Goal: Task Accomplishment & Management: Manage account settings

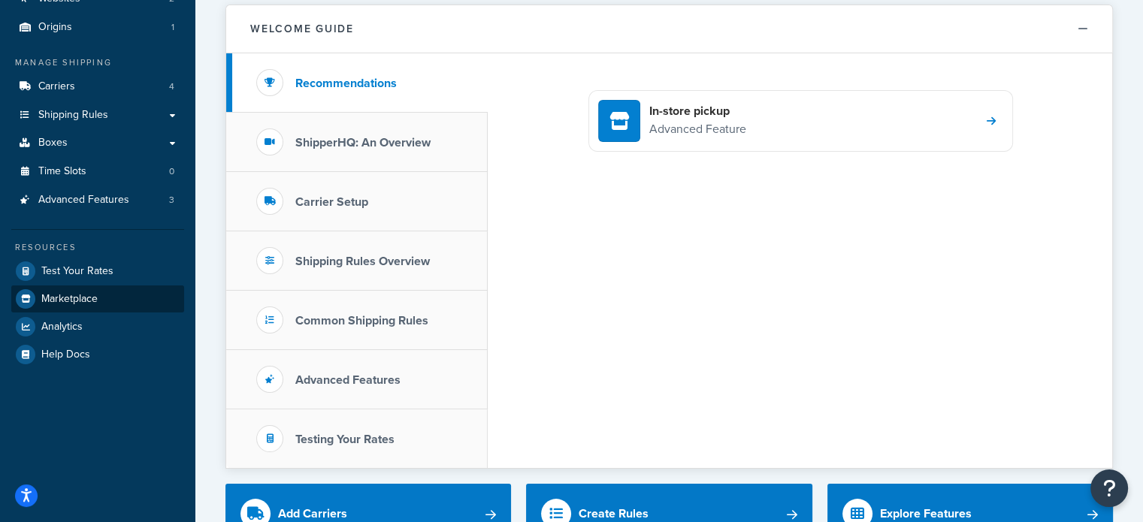
scroll to position [75, 0]
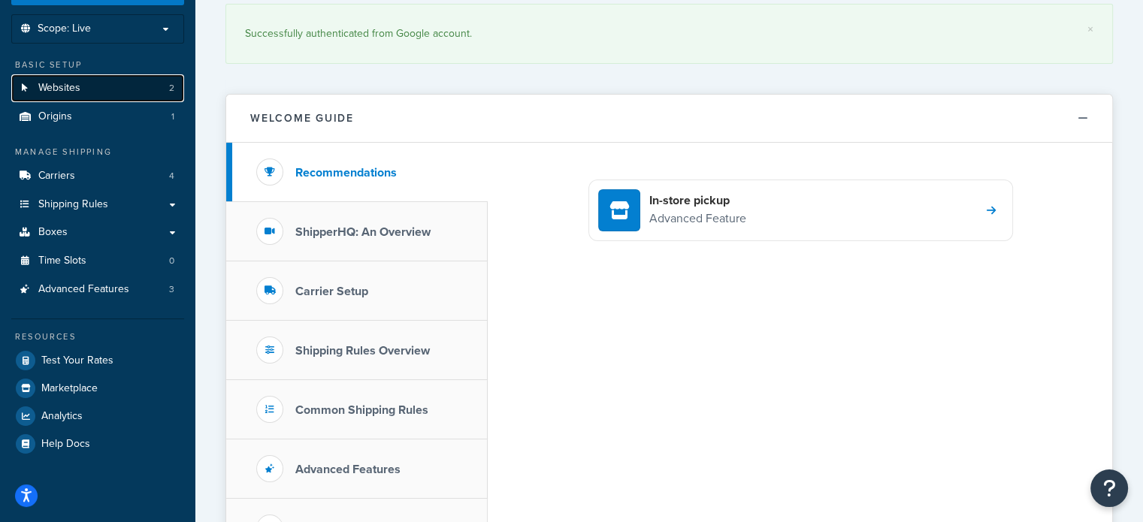
click at [98, 86] on link "Websites 2" at bounding box center [97, 88] width 173 height 28
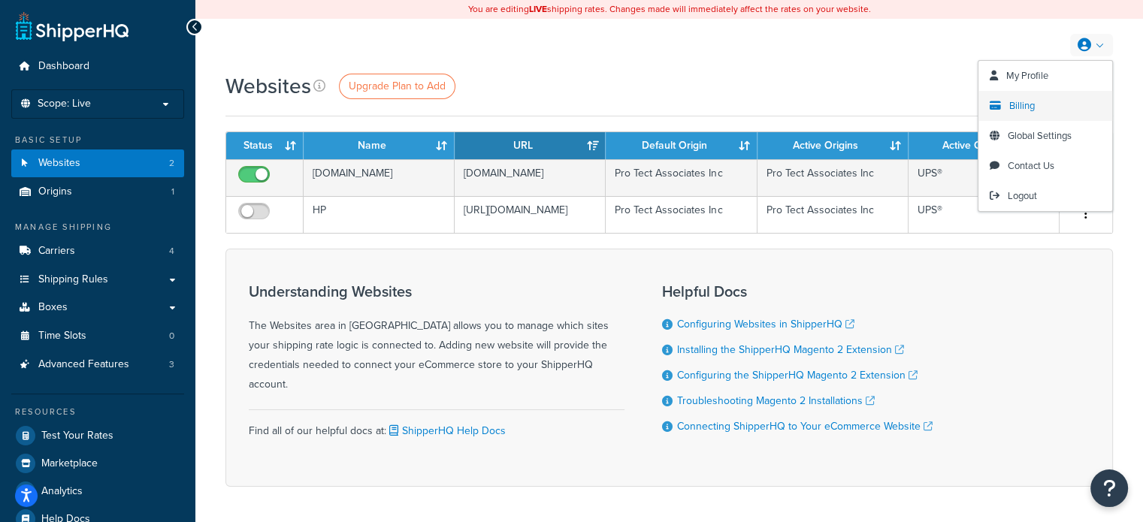
click at [1021, 104] on span "Billing" at bounding box center [1022, 105] width 26 height 14
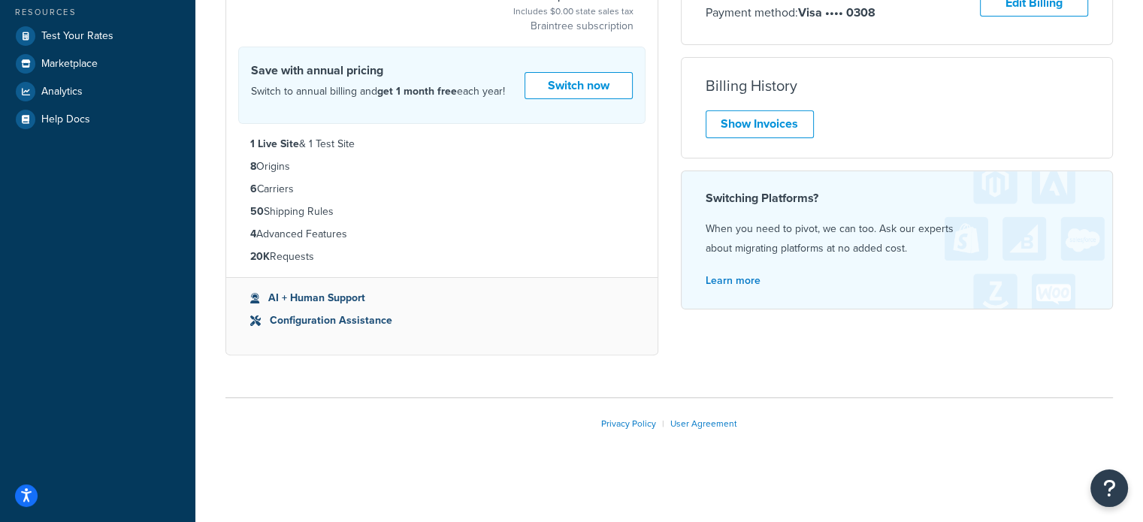
scroll to position [400, 0]
click at [775, 118] on link "Show Invoices" at bounding box center [760, 124] width 108 height 28
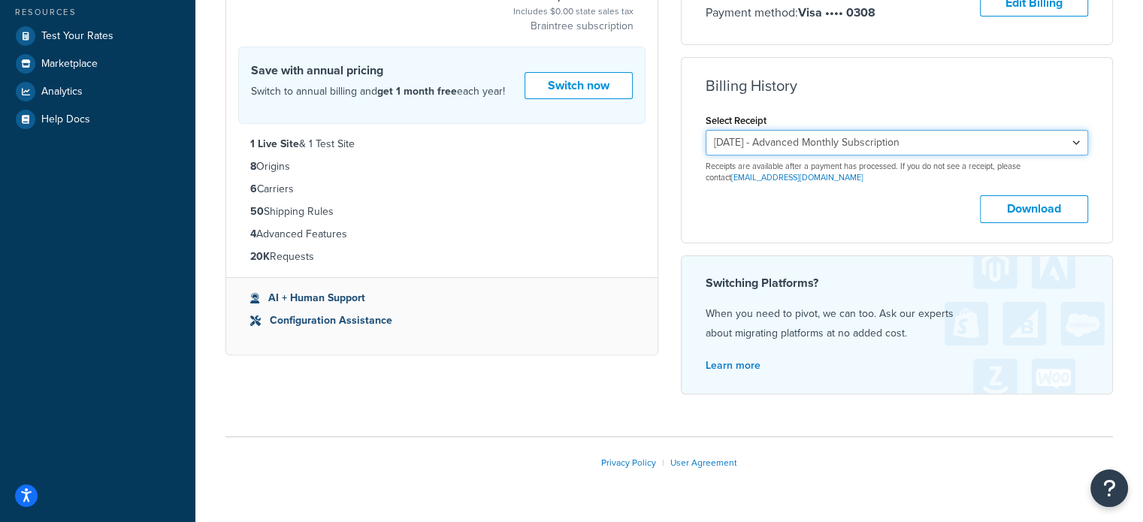
click at [1075, 141] on select "[DATE] - Advanced Monthly Subscription [DATE] - Advanced Monthly Subscription […" at bounding box center [897, 143] width 383 height 26
select select "4h86kzkv"
click at [706, 130] on select "[DATE] - Advanced Monthly Subscription [DATE] - Advanced Monthly Subscription […" at bounding box center [897, 143] width 383 height 26
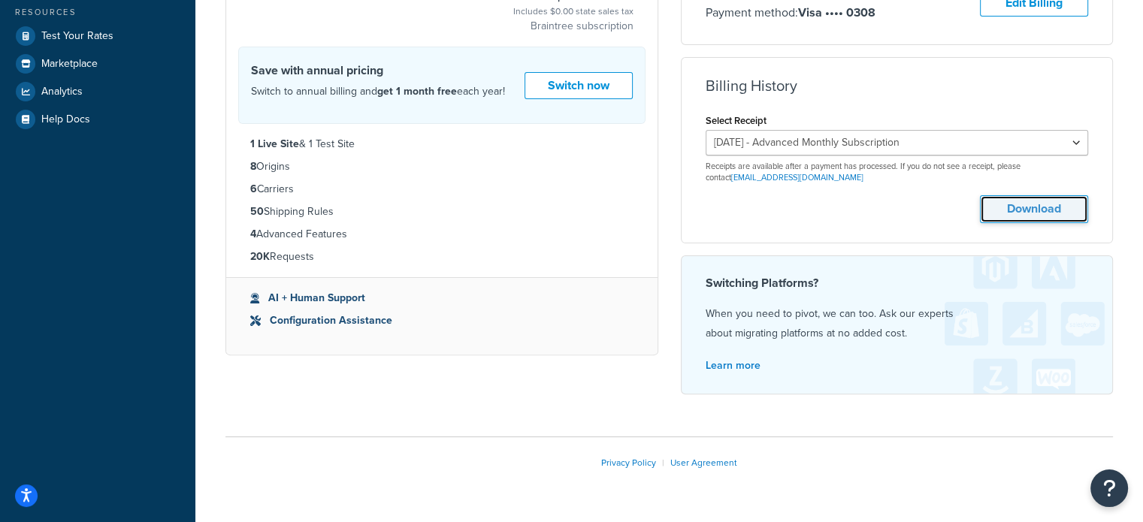
click at [1012, 210] on button "Download" at bounding box center [1034, 209] width 108 height 28
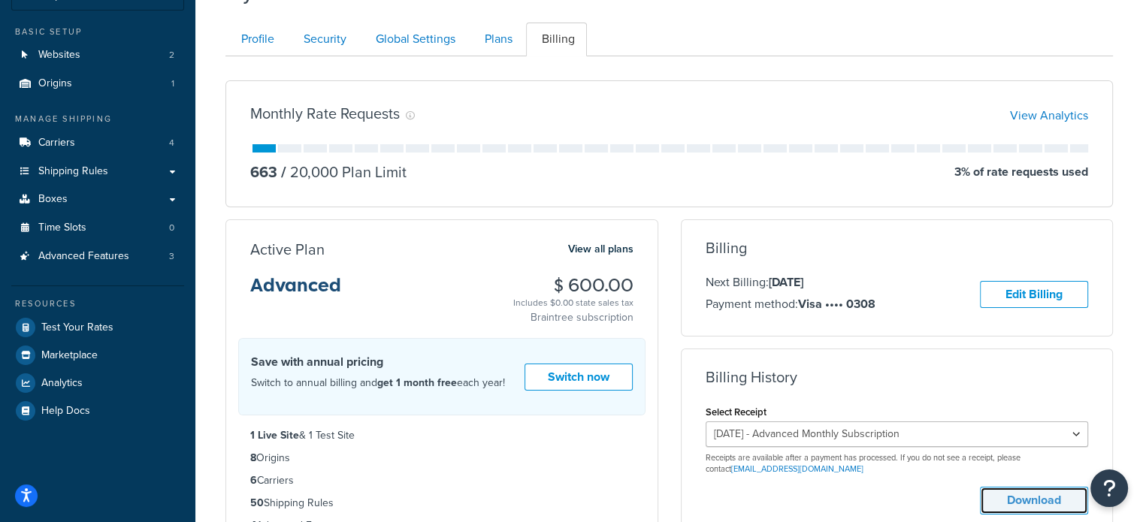
scroll to position [0, 0]
